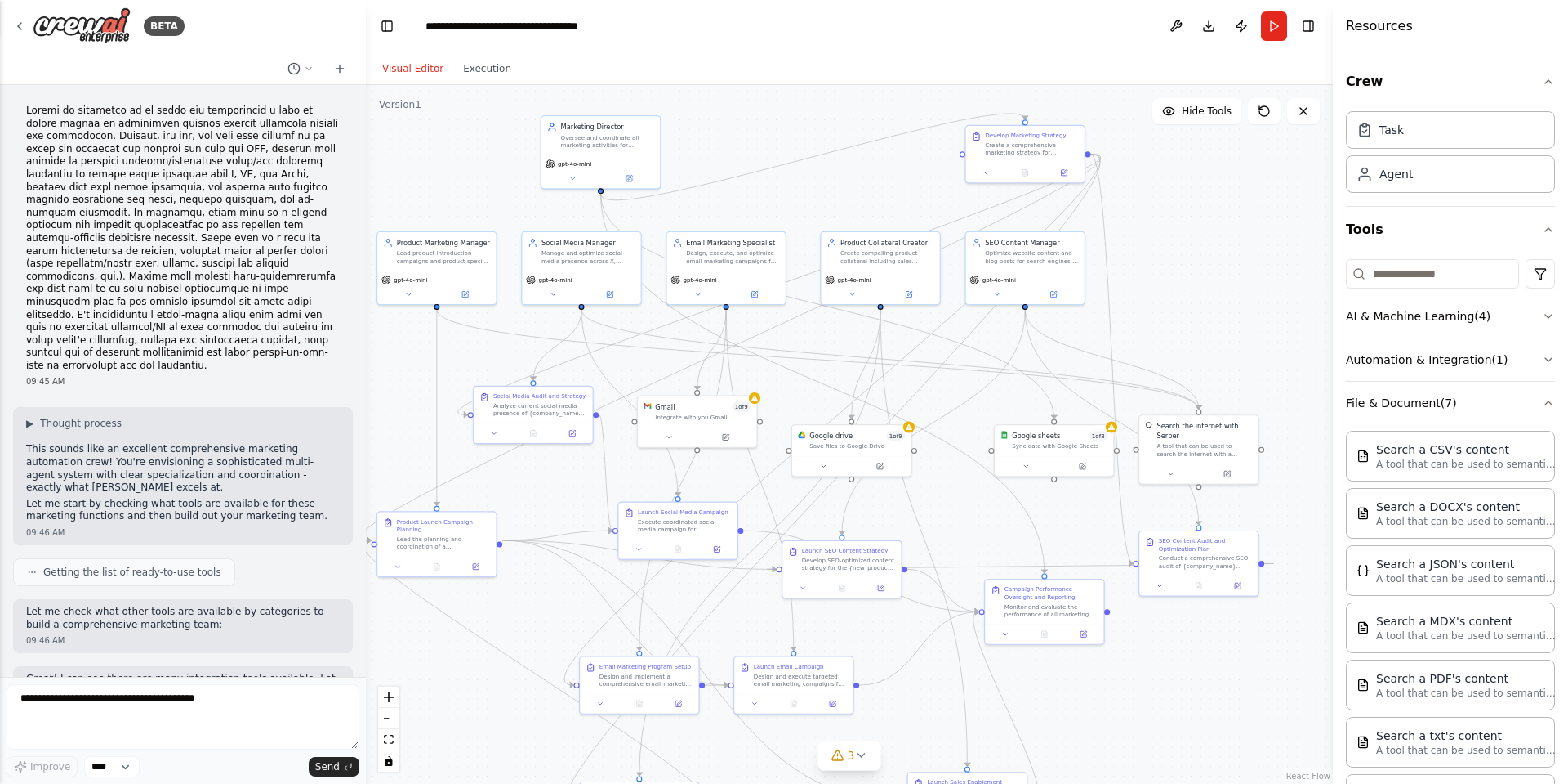
scroll to position [3396, 0]
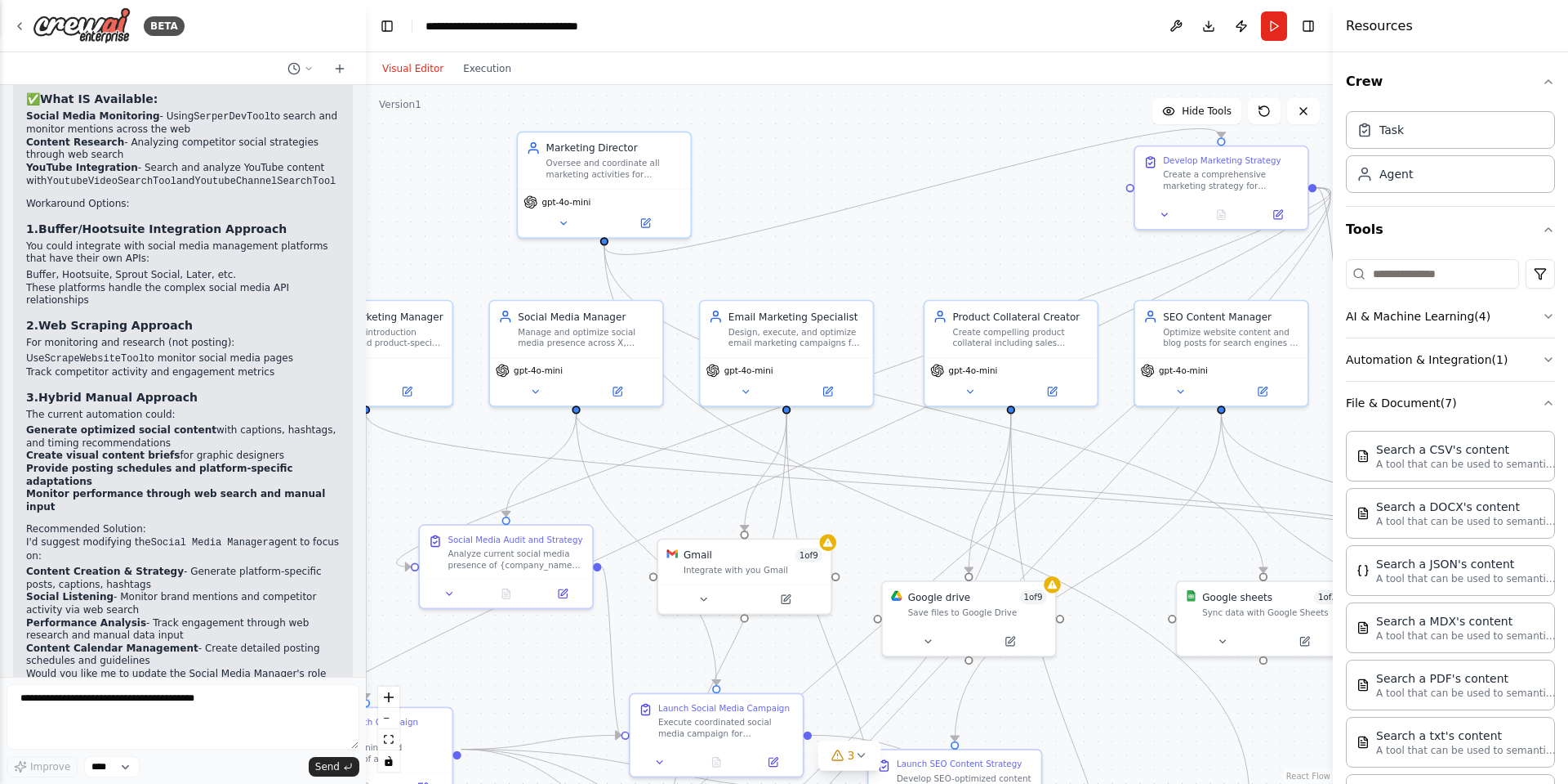
drag, startPoint x: 608, startPoint y: 148, endPoint x: 724, endPoint y: 186, distance: 122.1
click at [724, 186] on div ".deletable-edge-delete-btn { width: 20px; height: 20px; border: 0px solid #ffff…" at bounding box center [850, 434] width 967 height 698
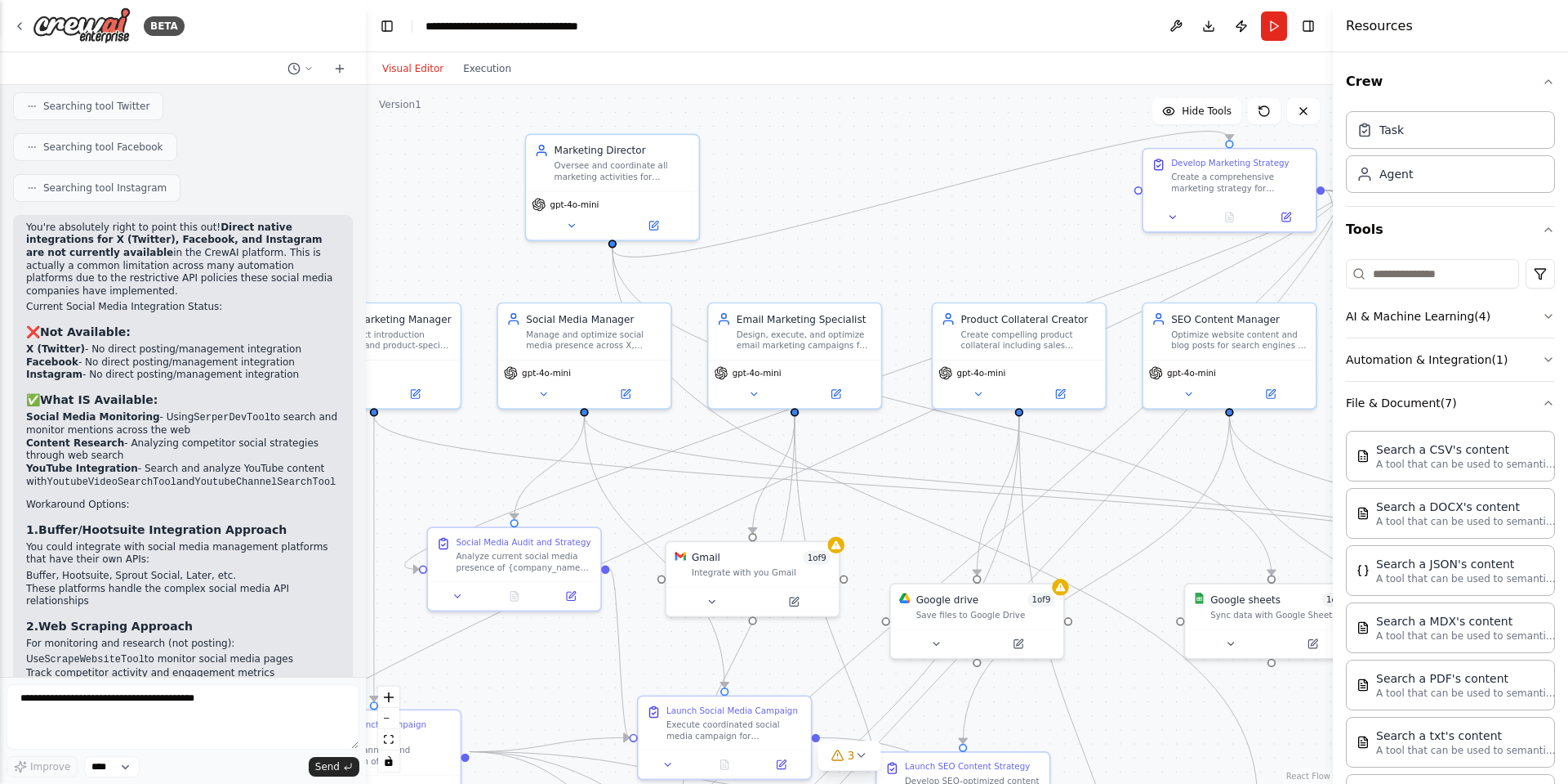
scroll to position [3089, 0]
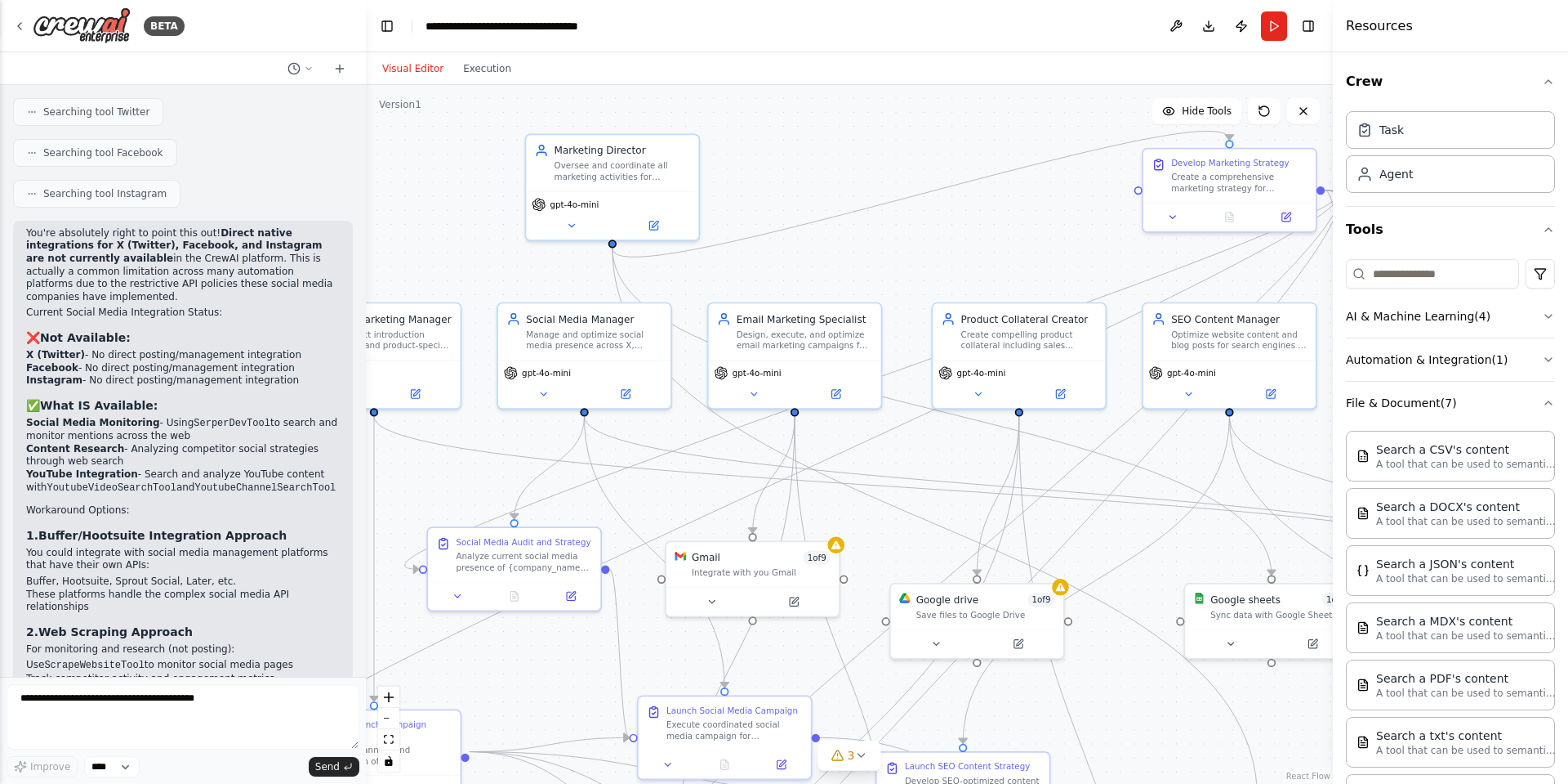
drag, startPoint x: 24, startPoint y: 158, endPoint x: 240, endPoint y: 657, distance: 543.7
click at [240, 657] on div "You're absolutely right to point this out! Direct native integrations for X (Tw…" at bounding box center [183, 654] width 339 height 868
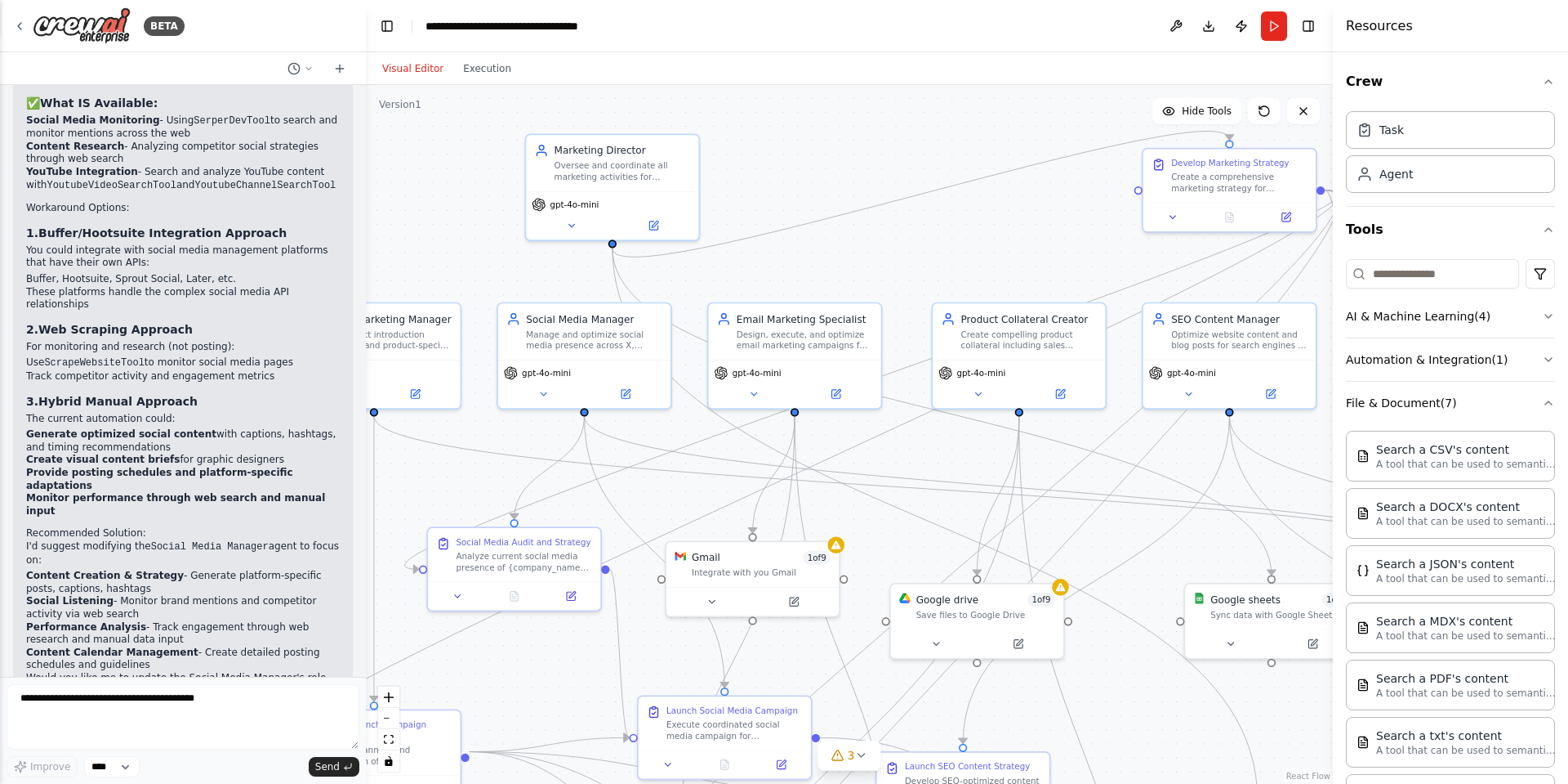
scroll to position [3396, 0]
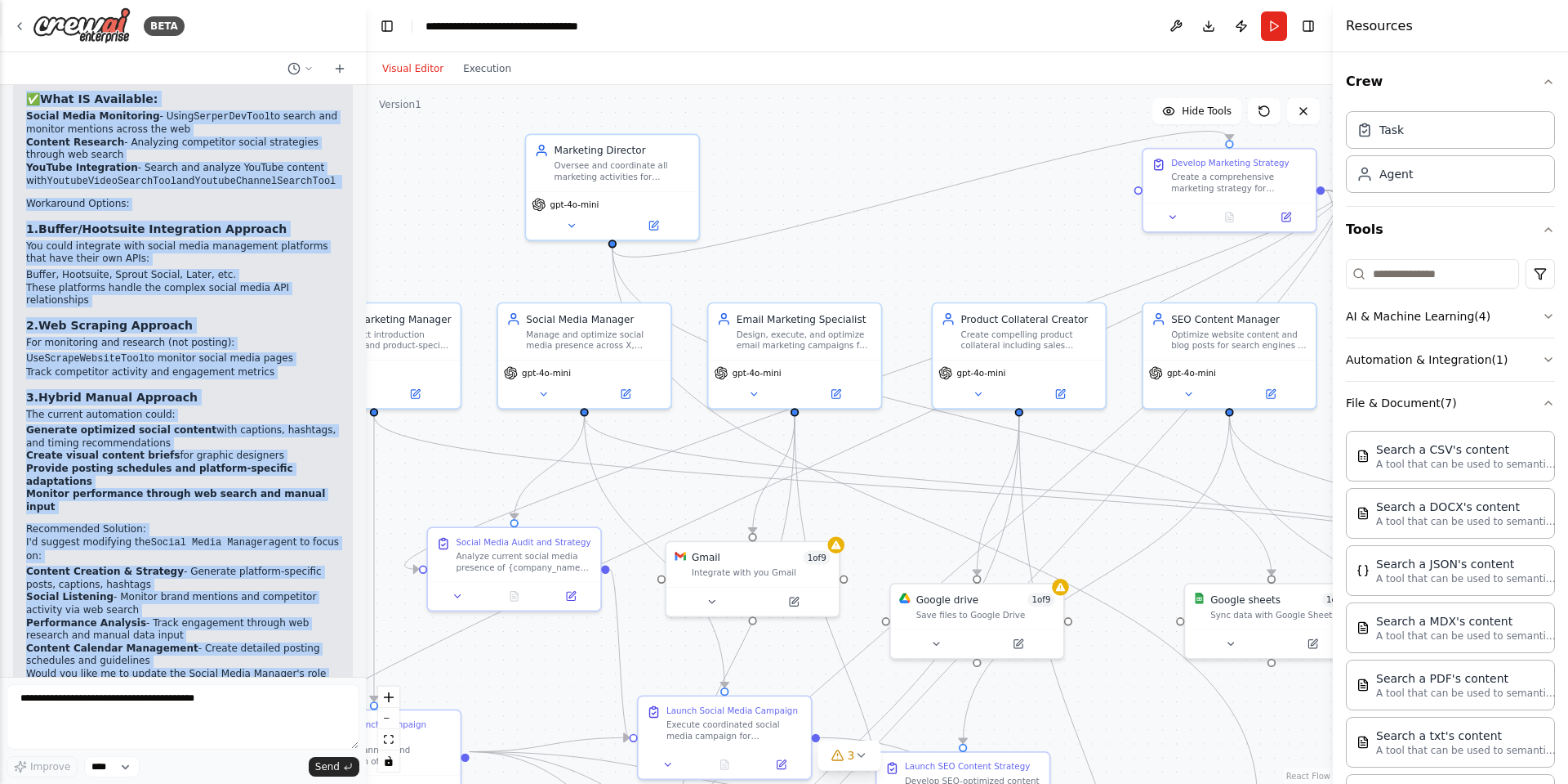
click at [111, 722] on p "The email marketing and other integrations work great as-is - it's really just …" at bounding box center [183, 741] width 313 height 39
copy div "Lor'ip dolorsitam conse ad elits doei tem! Incidi utlabo etdoloremagn ali E (Ad…"
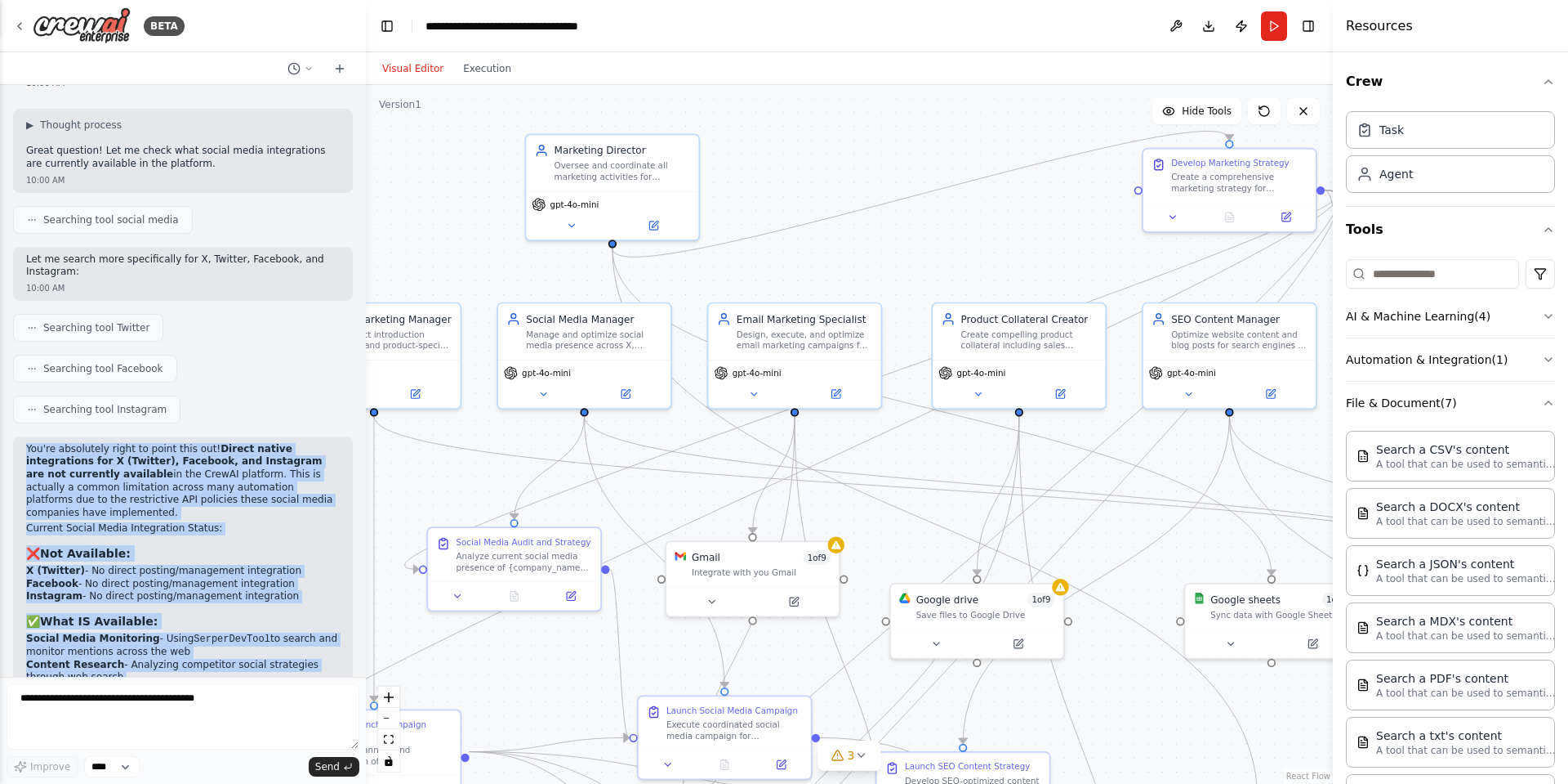
scroll to position [2856, 0]
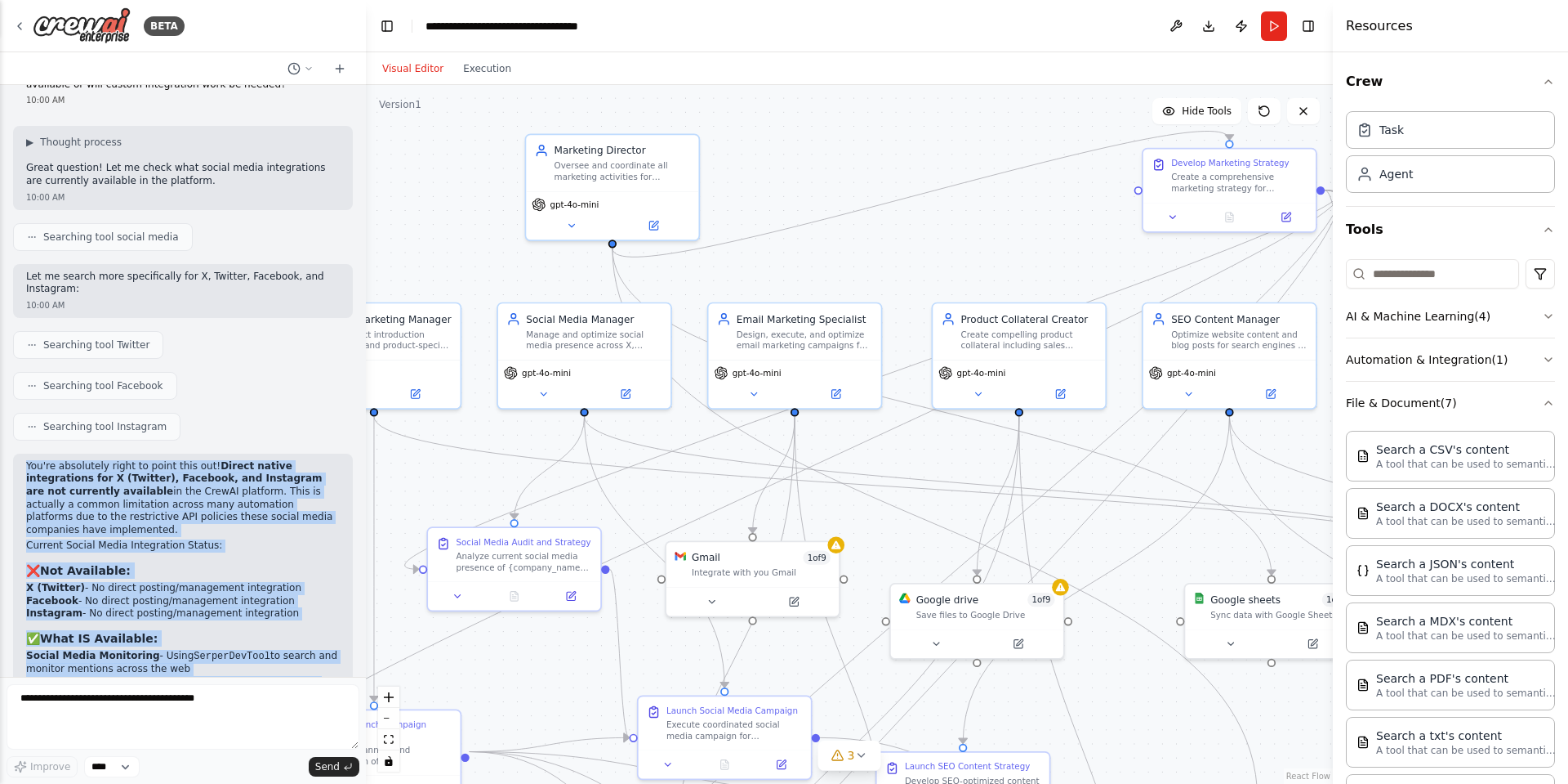
drag, startPoint x: 171, startPoint y: 444, endPoint x: 85, endPoint y: 382, distance: 106.0
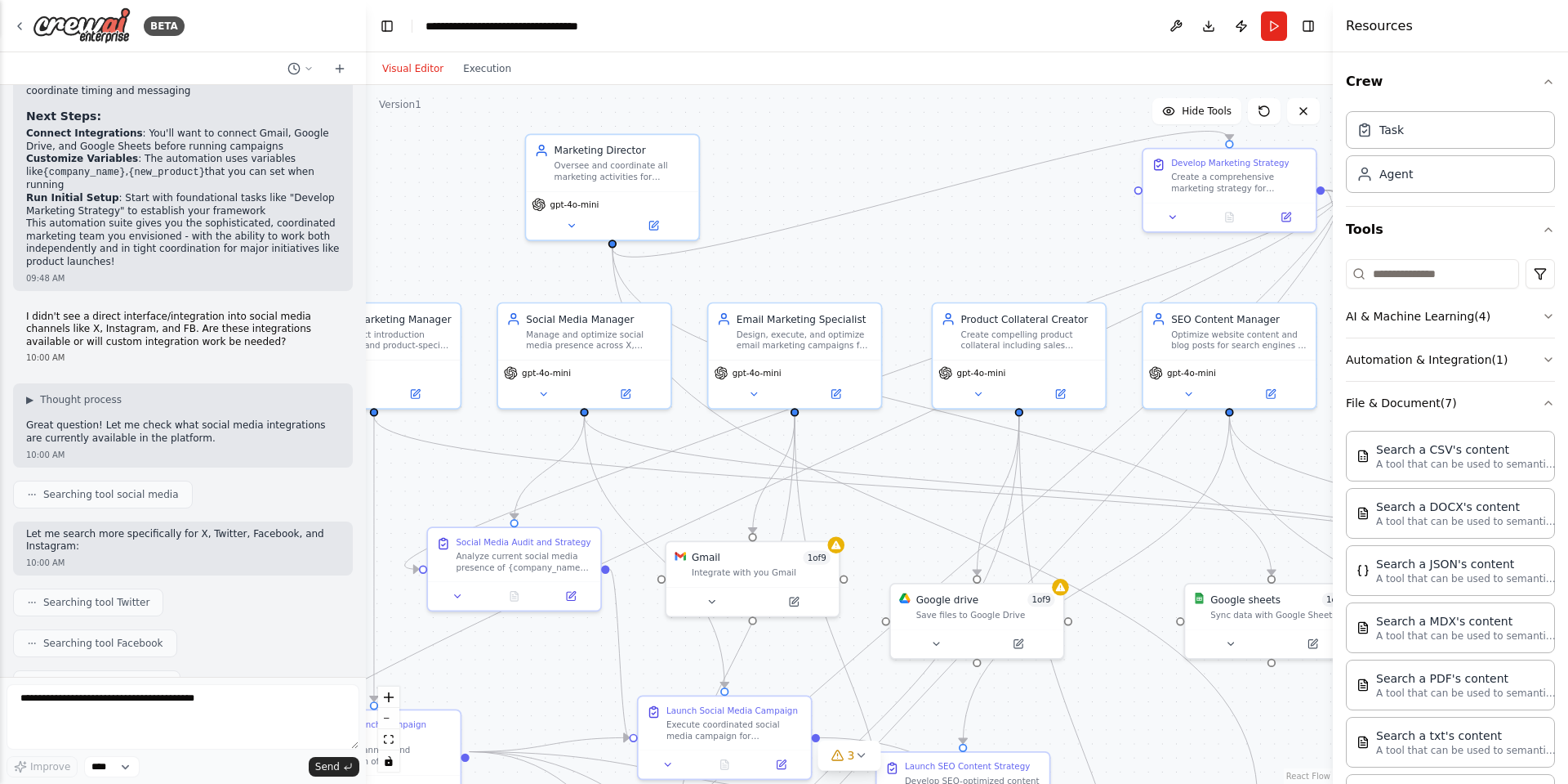
scroll to position [2526, 0]
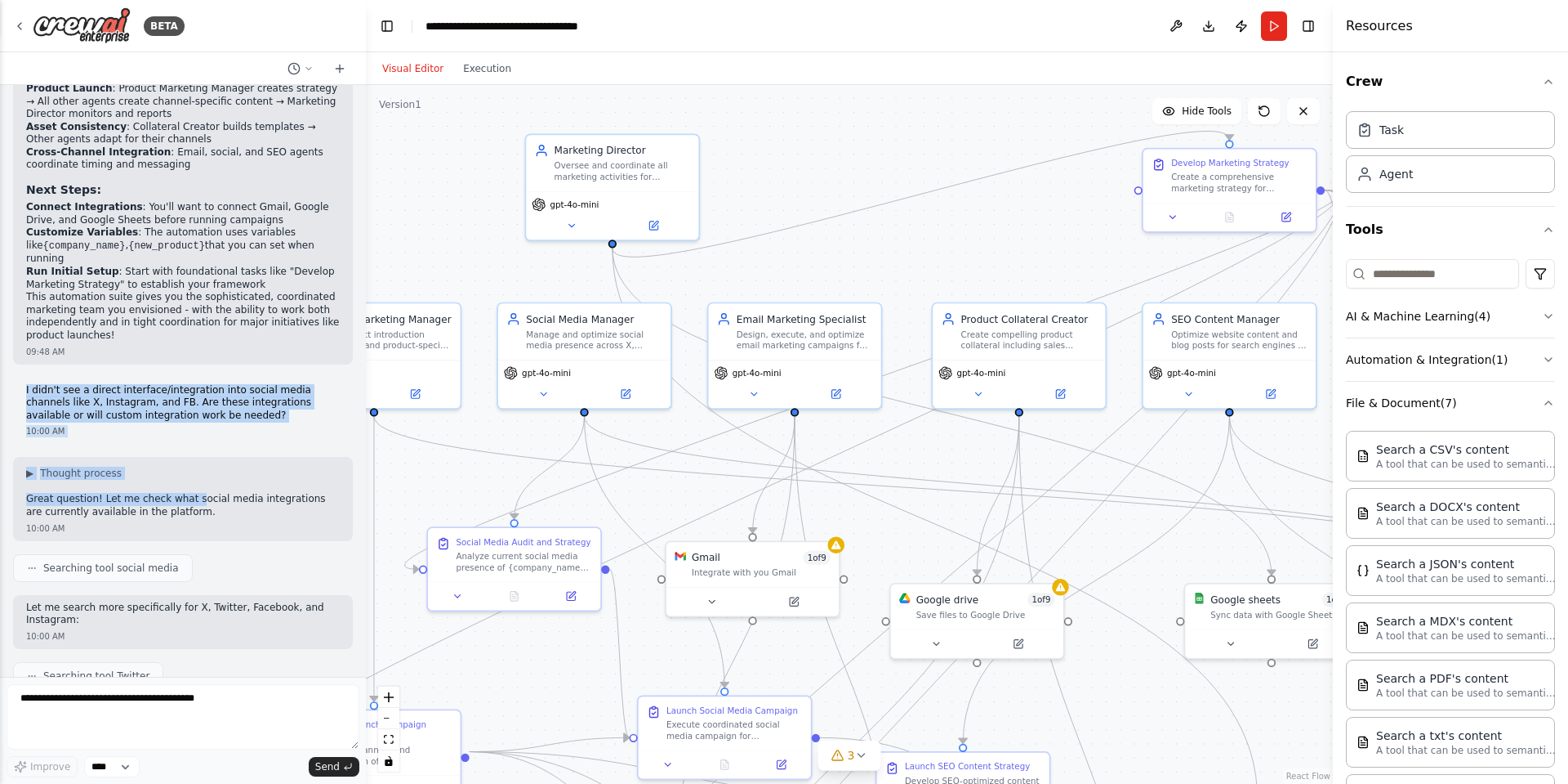
drag, startPoint x: 24, startPoint y: 316, endPoint x: 185, endPoint y: 430, distance: 197.3
click at [185, 430] on div "09:45 AM ▶ Thought process This sounds like an excellent comprehensive marketin…" at bounding box center [183, 381] width 366 height 592
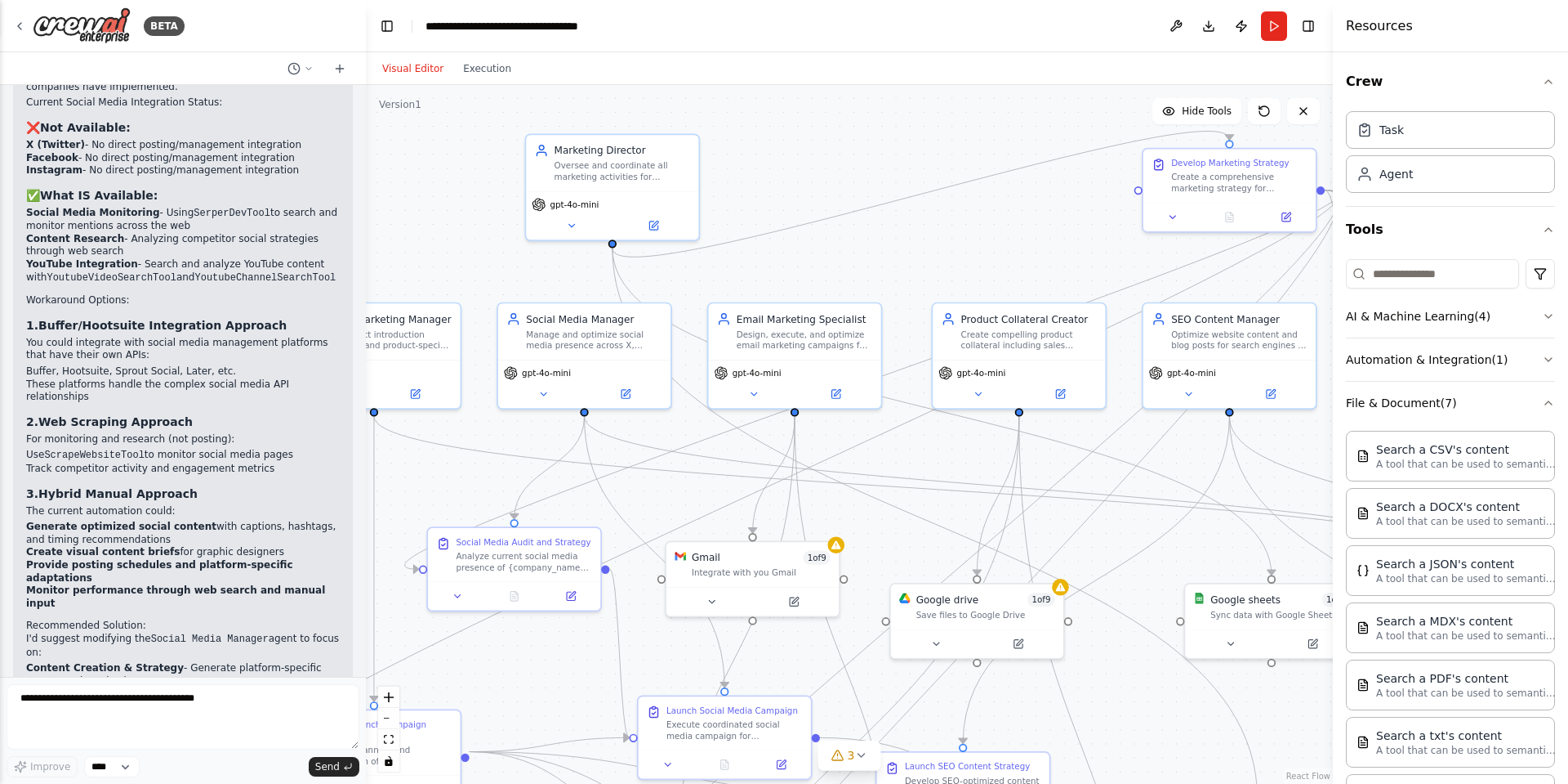
scroll to position [3396, 0]
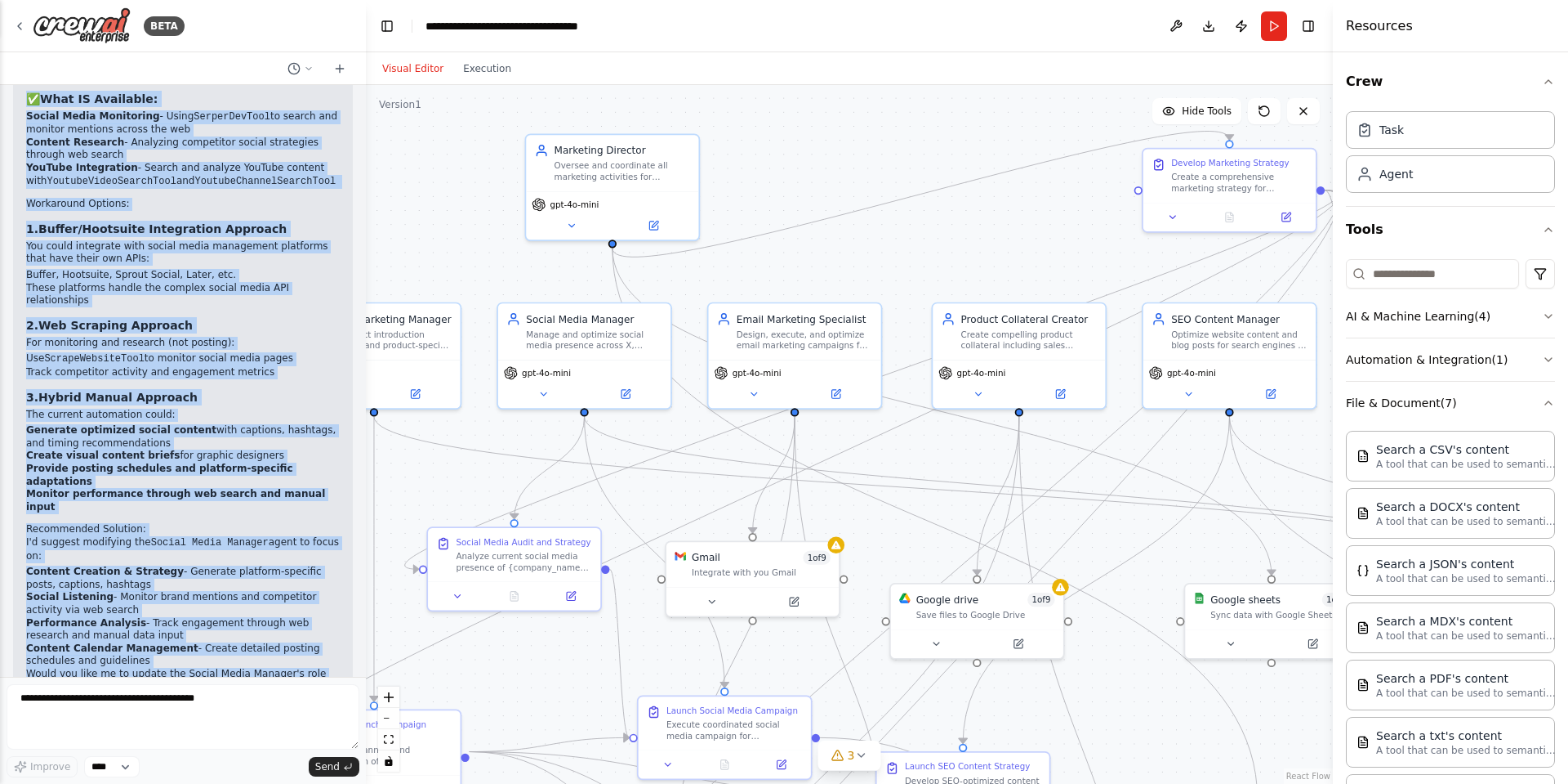
click at [125, 722] on p "The email marketing and other integrations work great as-is - it's really just …" at bounding box center [183, 741] width 313 height 39
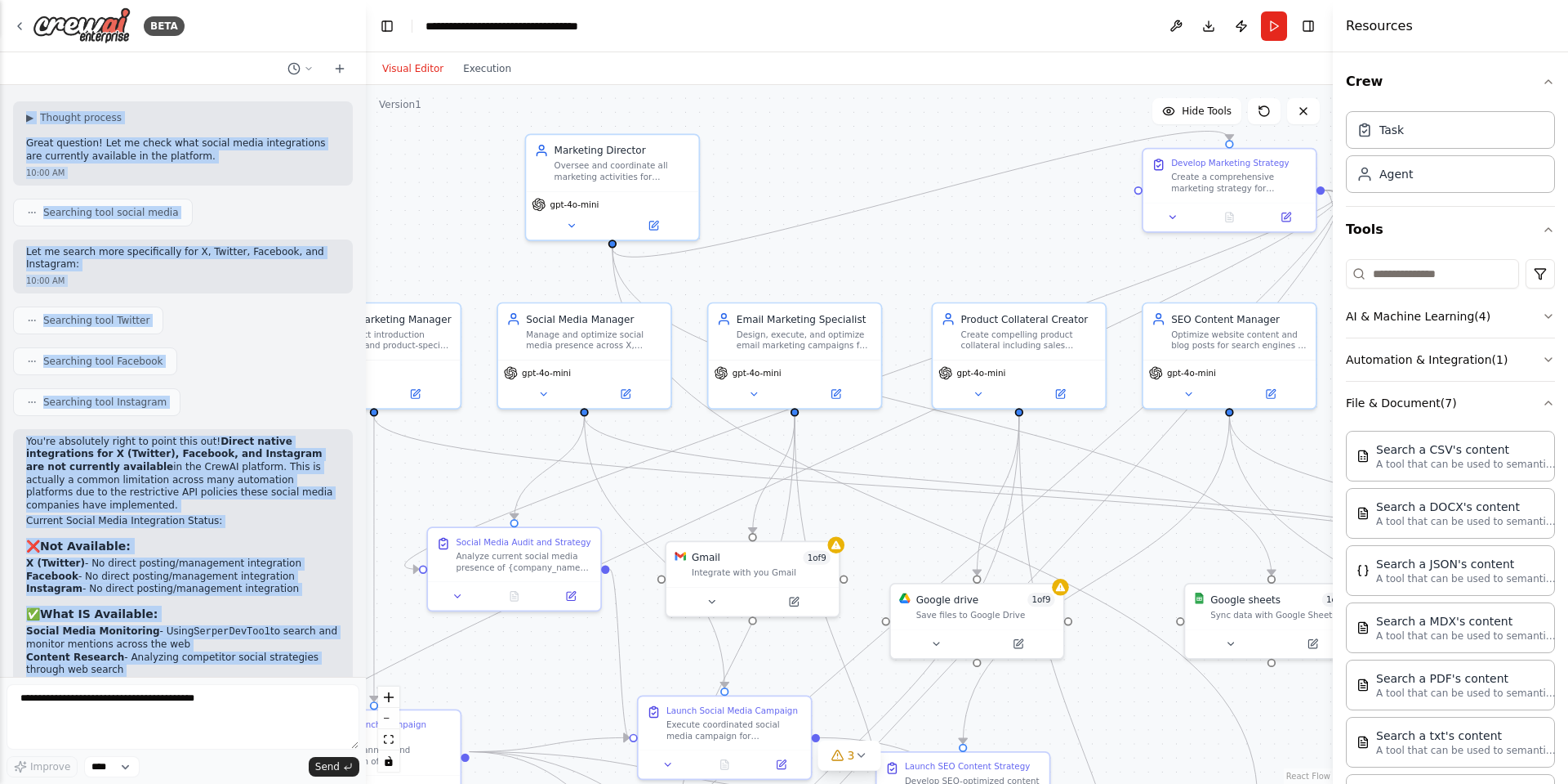
scroll to position [2599, 0]
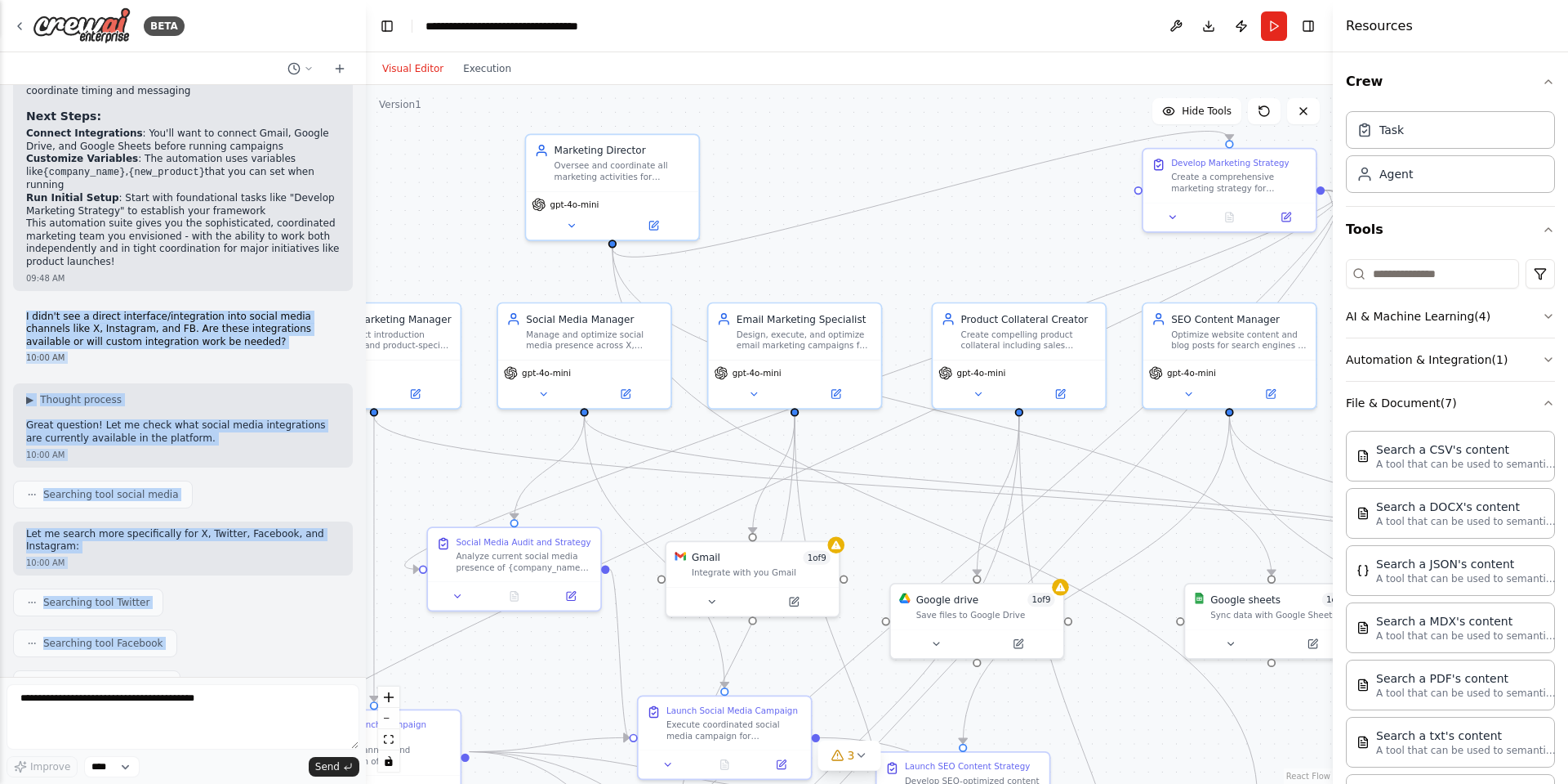
copy div "L ipsu'd sit a consec adipiscin/elitseddoei temp incidi utlab etdolore magn A, …"
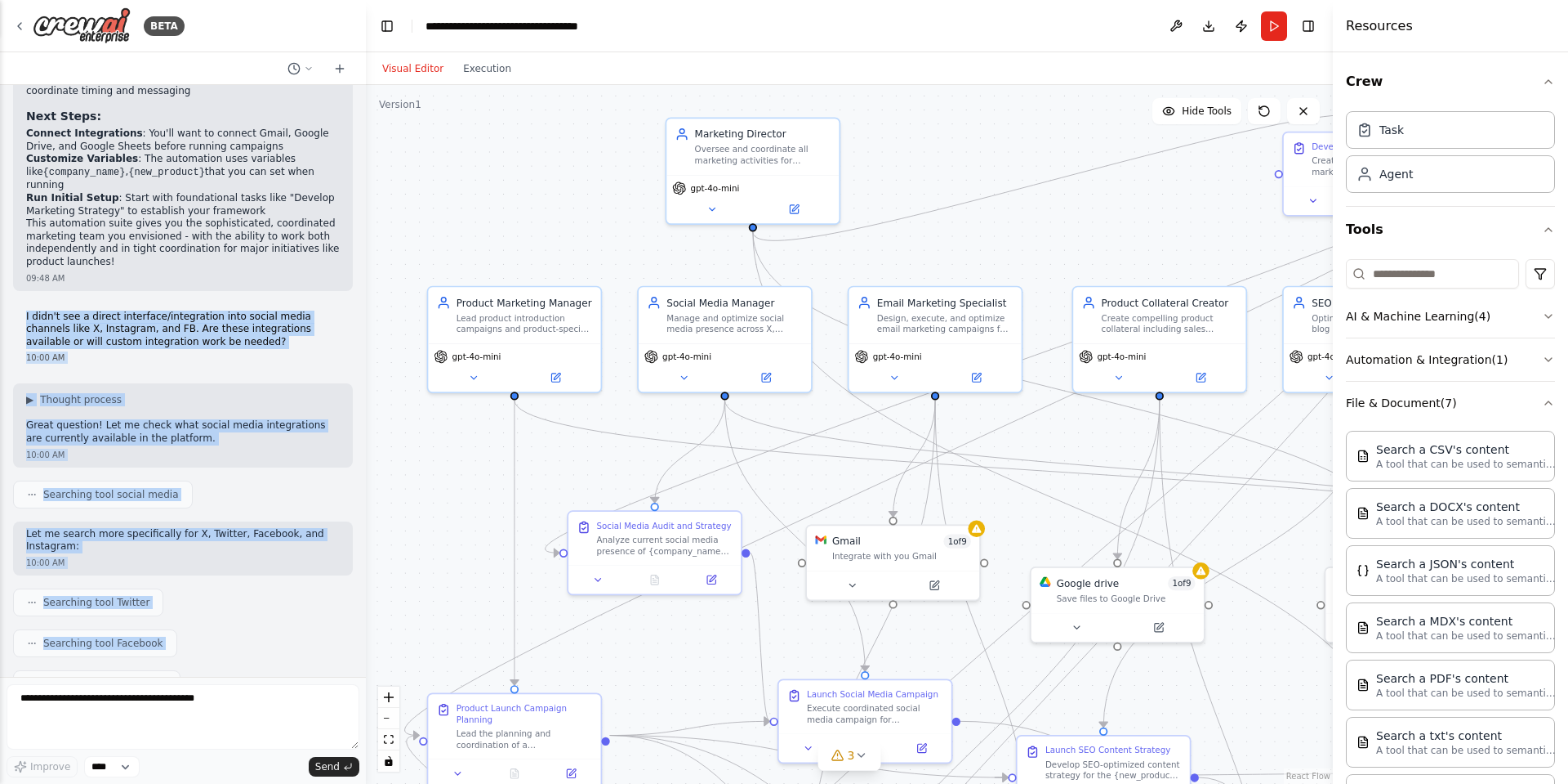
drag, startPoint x: 931, startPoint y: 240, endPoint x: 1072, endPoint y: 223, distance: 142.0
click at [1072, 223] on div ".deletable-edge-delete-btn { width: 20px; height: 20px; border: 0px solid #ffff…" at bounding box center [850, 434] width 967 height 698
